Goal: Task Accomplishment & Management: Manage account settings

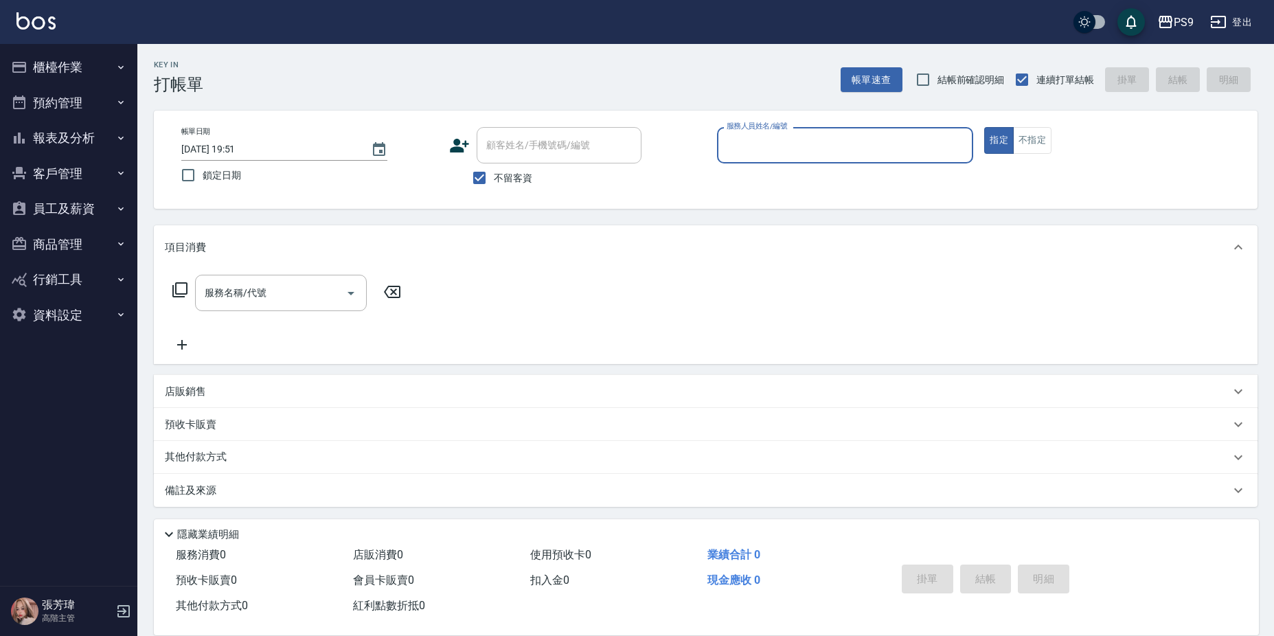
click at [93, 168] on button "客戶管理" at bounding box center [68, 174] width 126 height 36
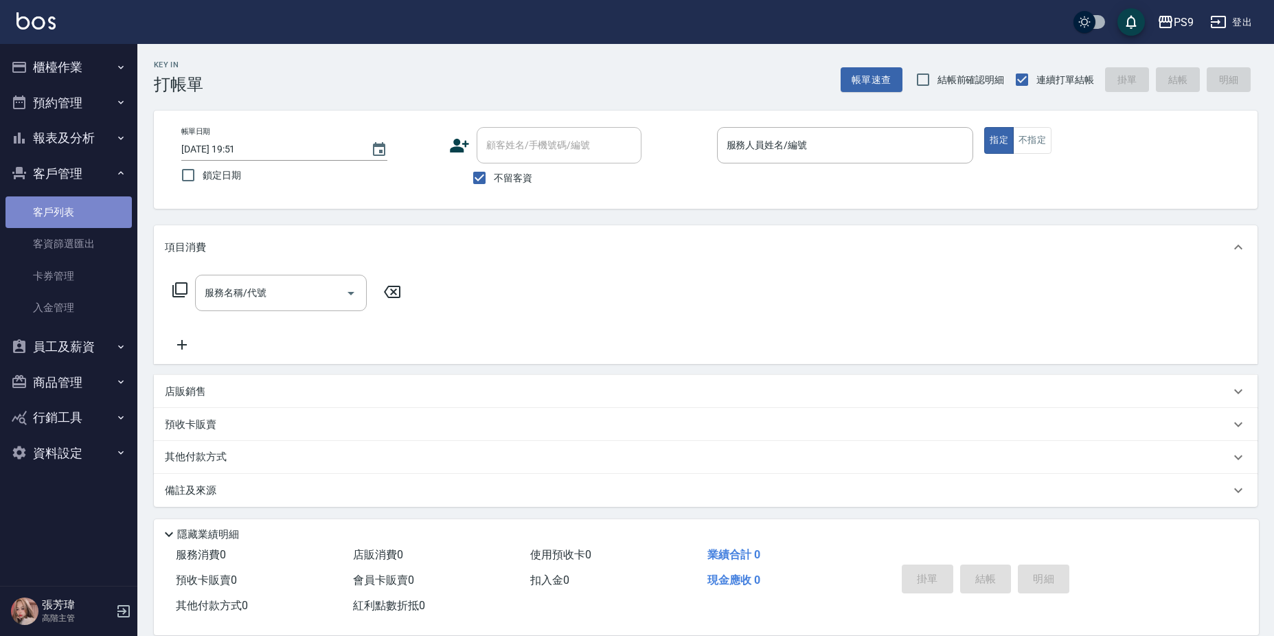
click at [71, 217] on link "客戶列表" at bounding box center [68, 212] width 126 height 32
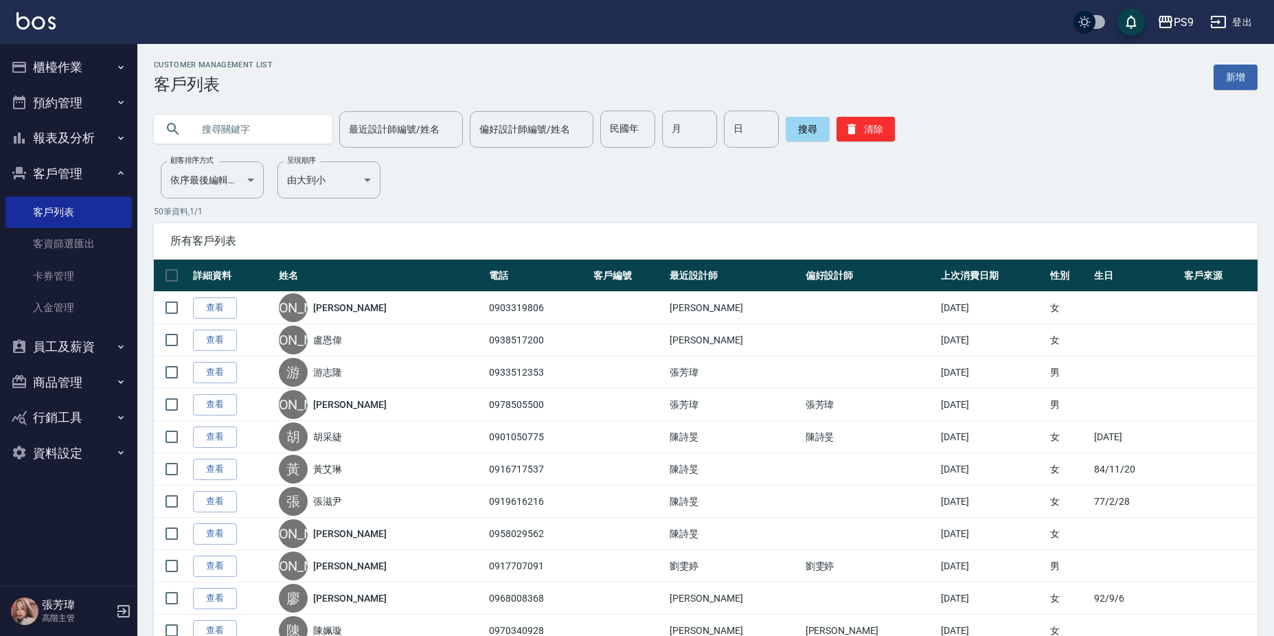
click at [264, 124] on input "text" at bounding box center [256, 129] width 129 height 37
type input "v"
type input "徐"
type input "[PERSON_NAME]"
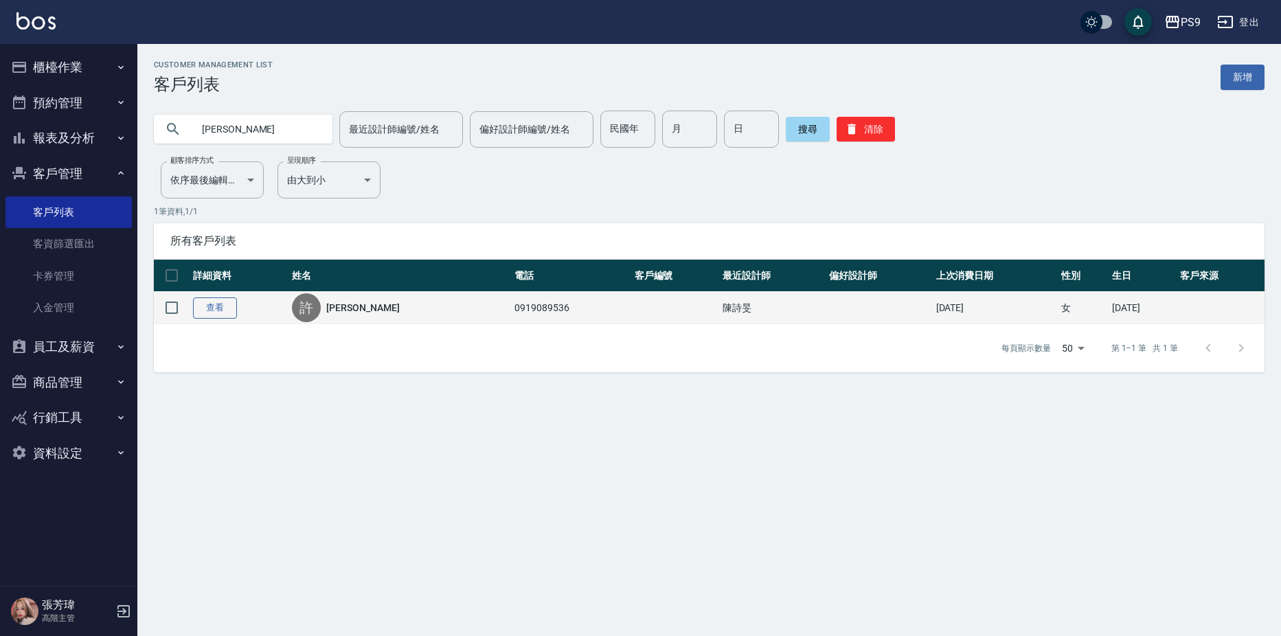
click at [225, 302] on link "查看" at bounding box center [215, 307] width 44 height 21
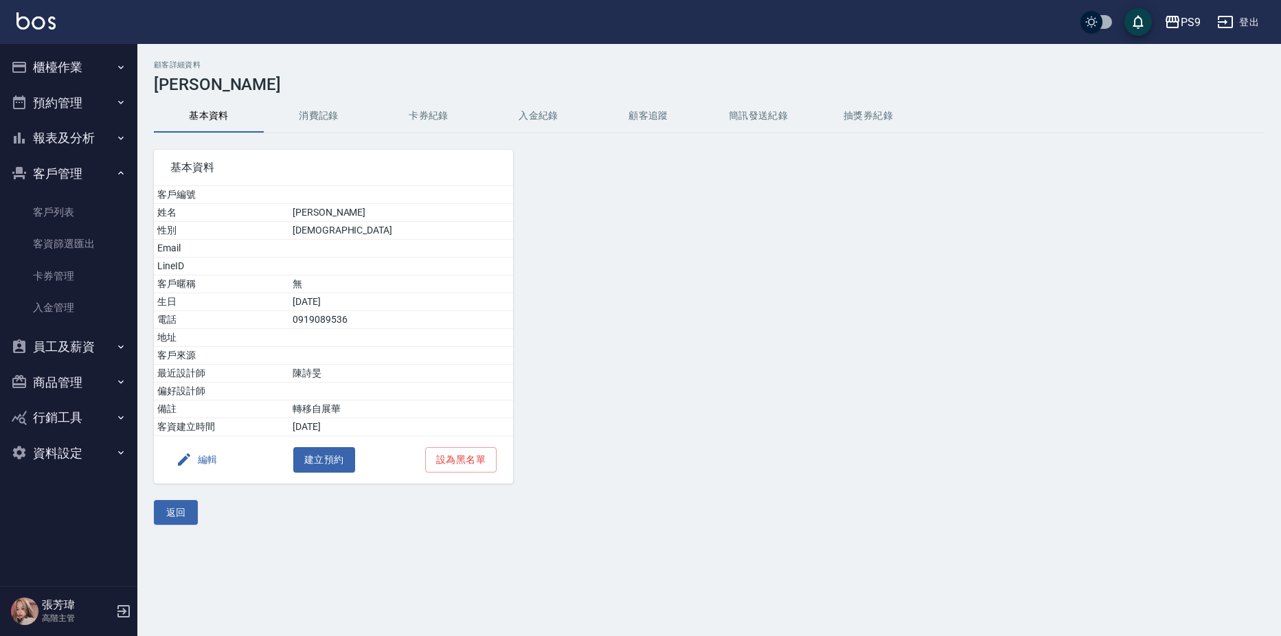
click at [551, 114] on button "入金紀錄" at bounding box center [538, 116] width 110 height 33
